Goal: Information Seeking & Learning: Find specific fact

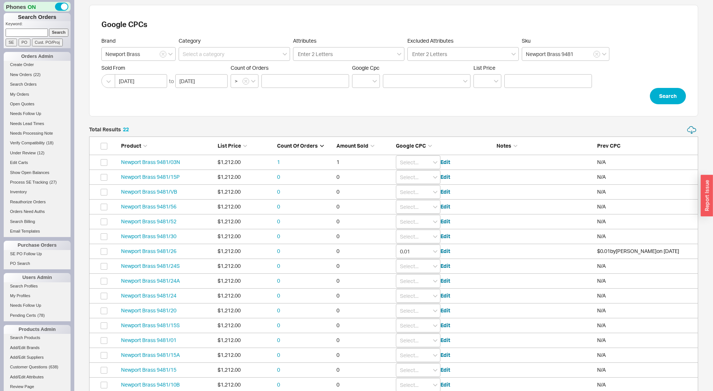
scroll to position [5, 0]
click at [166, 56] on html "Phones ON Search Orders Keyword: Search SE PO Cust. PO/Proj Orders Admin Create…" at bounding box center [356, 246] width 713 height 500
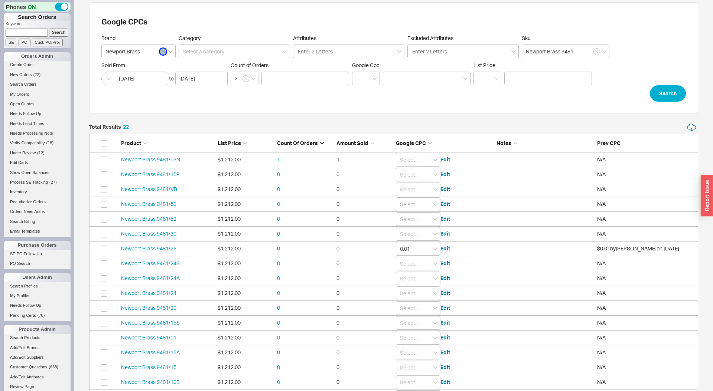
click at [163, 51] on icon "button" at bounding box center [162, 51] width 3 height 4
click at [140, 52] on input at bounding box center [138, 52] width 74 height 14
type input "Gerber"
click at [663, 96] on button "Search" at bounding box center [667, 93] width 36 height 16
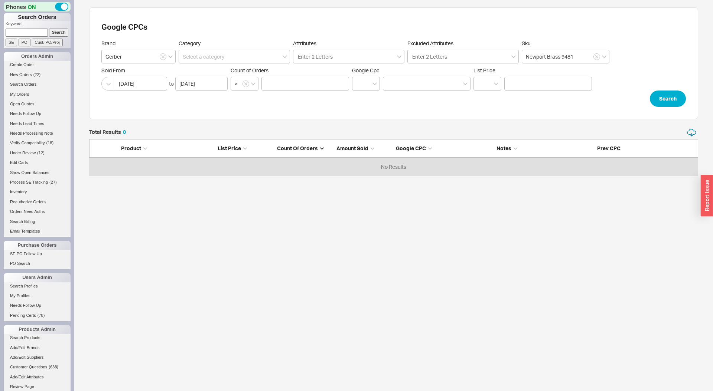
scroll to position [48, 609]
click at [599, 58] on button "button" at bounding box center [596, 56] width 7 height 7
click at [670, 101] on button "Search" at bounding box center [667, 99] width 36 height 16
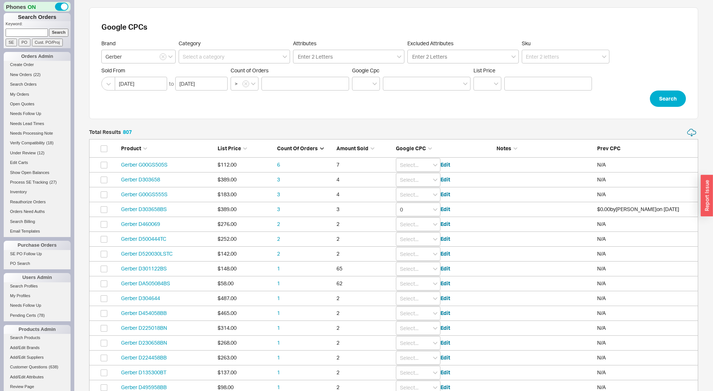
scroll to position [12009, 609]
click at [538, 55] on input at bounding box center [565, 57] width 88 height 14
click at [543, 83] on div "Gerber D409112" at bounding box center [565, 85] width 87 height 13
type input "Gerber D409112"
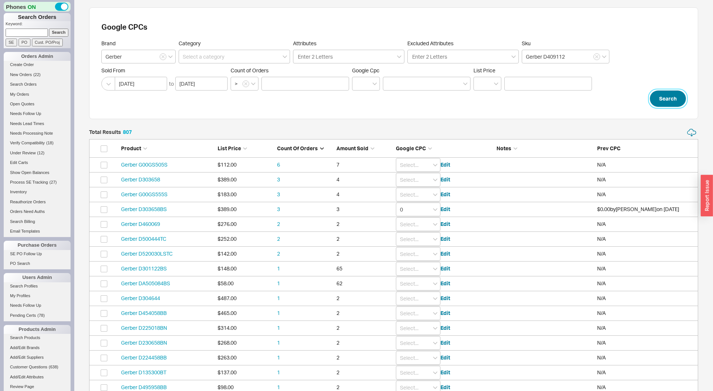
click at [674, 97] on button "Search" at bounding box center [667, 99] width 36 height 16
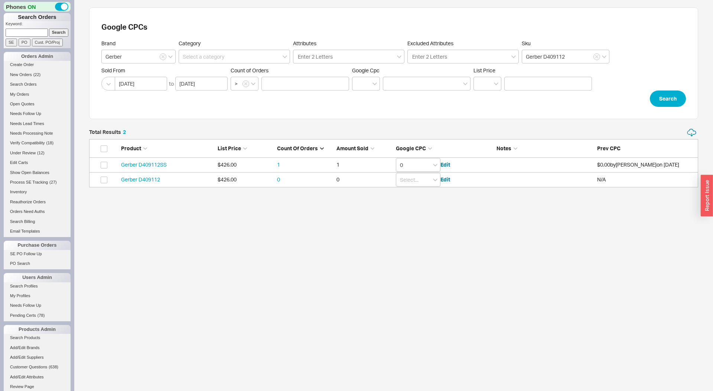
scroll to position [59, 609]
click at [429, 164] on input "0" at bounding box center [418, 165] width 45 height 14
click at [420, 190] on div "0.01" at bounding box center [418, 189] width 44 height 10
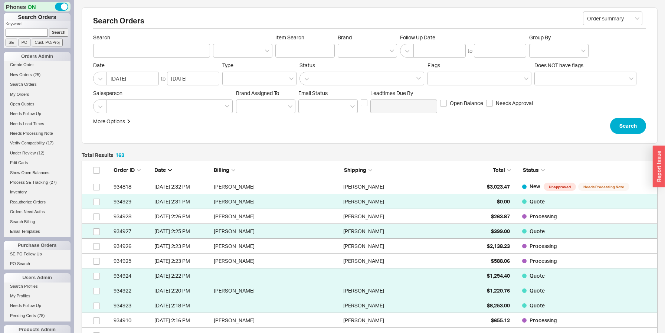
scroll to position [2453, 576]
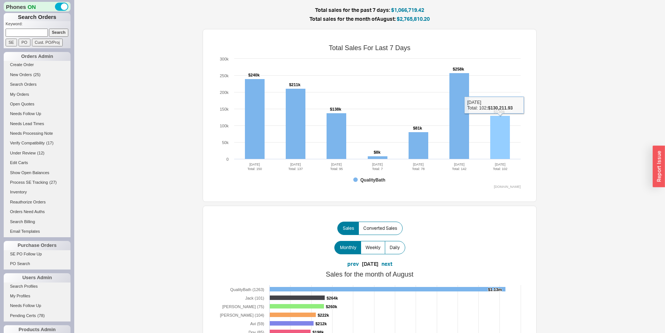
click at [501, 144] on rect at bounding box center [500, 137] width 20 height 43
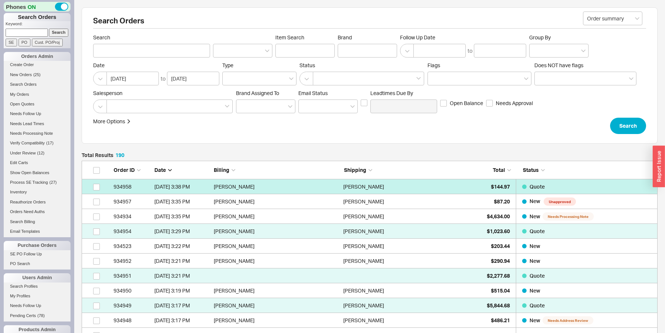
scroll to position [2854, 576]
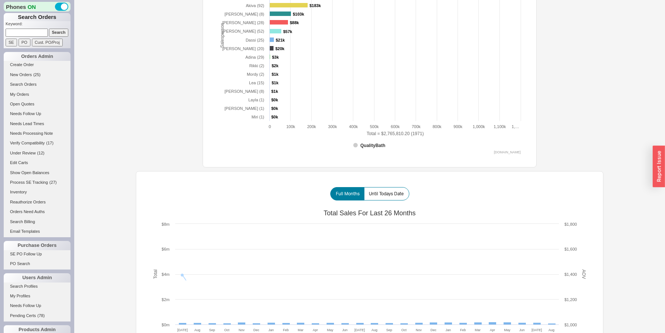
scroll to position [378, 0]
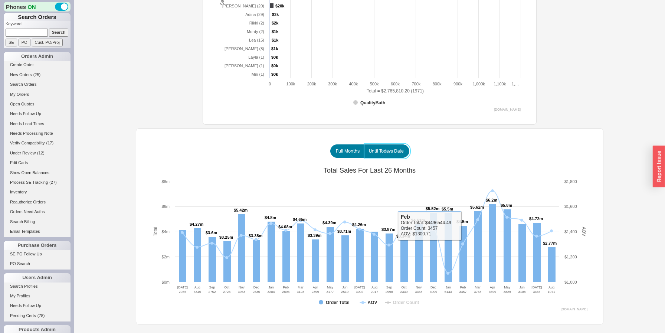
click at [390, 150] on span "Until Todays Date" at bounding box center [386, 151] width 35 height 6
click at [0, 0] on input "Until Todays Date" at bounding box center [0, 0] width 0 height 0
